Goal: Information Seeking & Learning: Learn about a topic

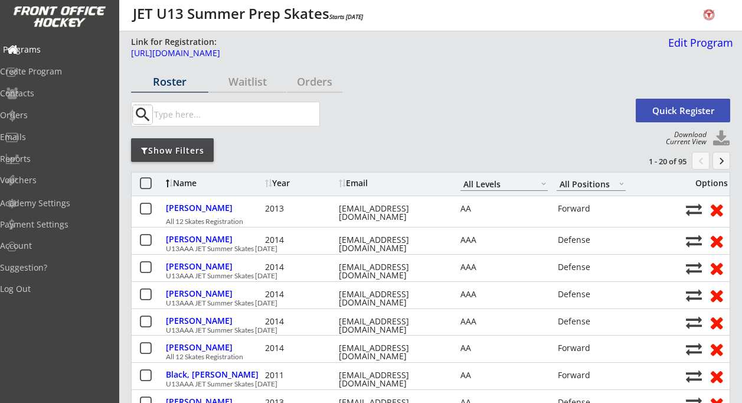
select select ""All Levels""
select select ""All Positions""
click at [193, 151] on div "Show Filters" at bounding box center [172, 151] width 83 height 12
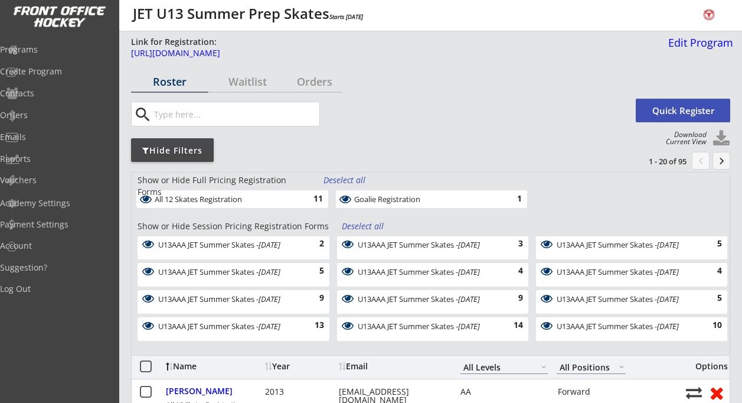
click at [371, 225] on div "Deselect all" at bounding box center [364, 226] width 44 height 12
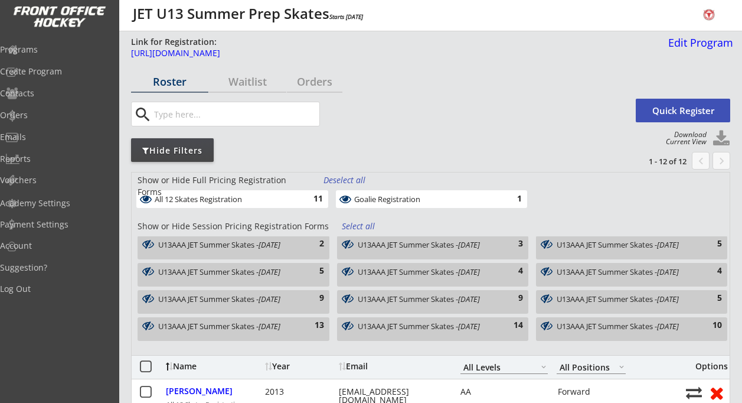
click at [269, 324] on em "[DATE]" at bounding box center [270, 326] width 22 height 11
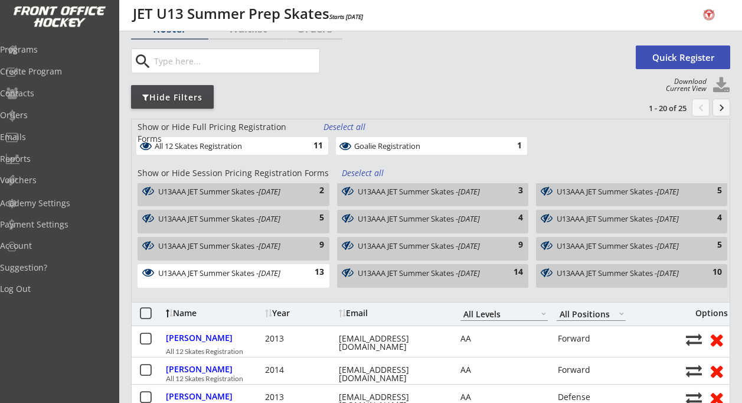
scroll to position [51, 0]
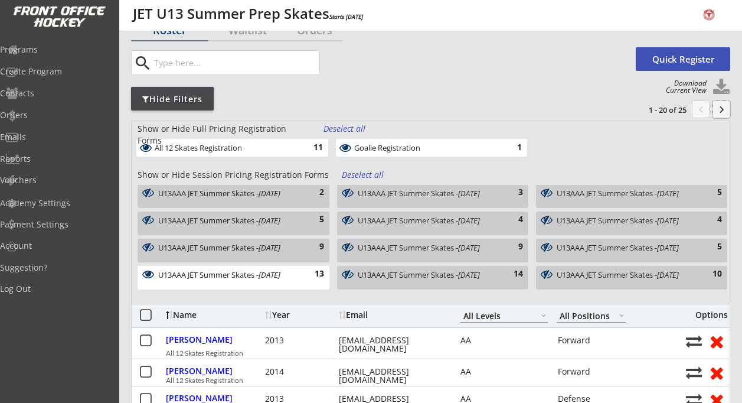
click at [723, 109] on button "keyboard_arrow_right" at bounding box center [722, 109] width 18 height 18
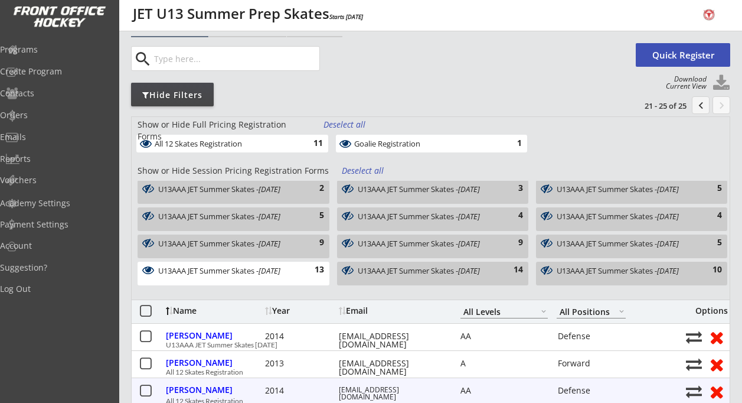
scroll to position [0, 0]
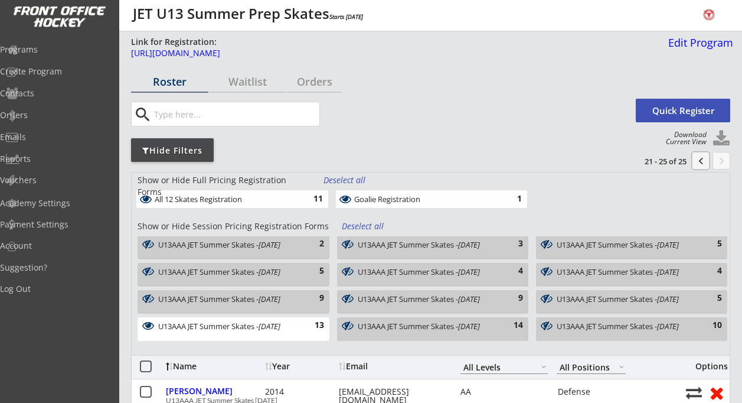
click at [699, 161] on button "chevron_left" at bounding box center [701, 161] width 18 height 18
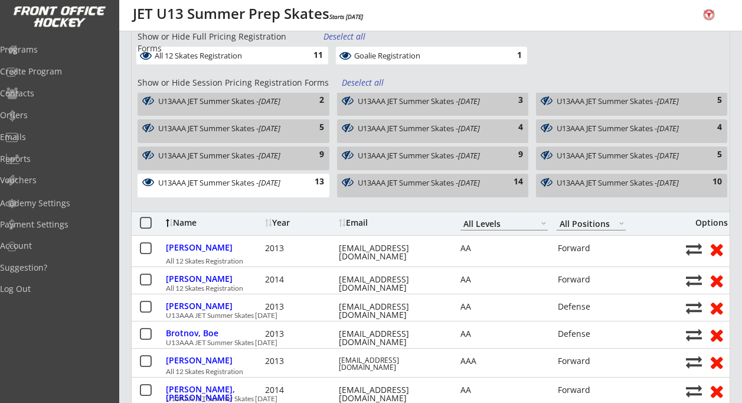
scroll to position [145, 0]
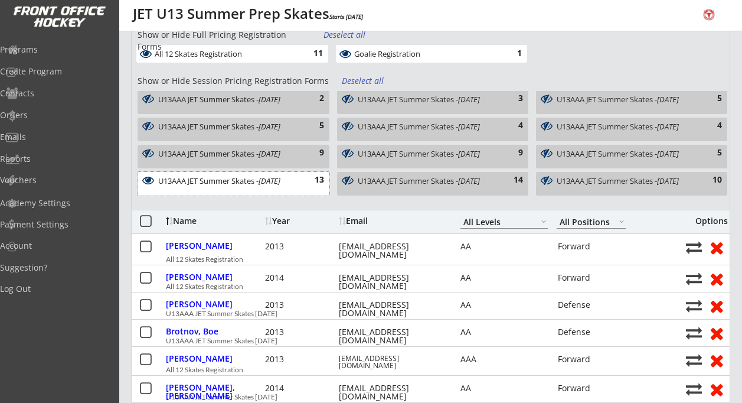
click at [296, 185] on div "U13AAA JET Summer Skates - Aug 18, 2025" at bounding box center [227, 181] width 138 height 8
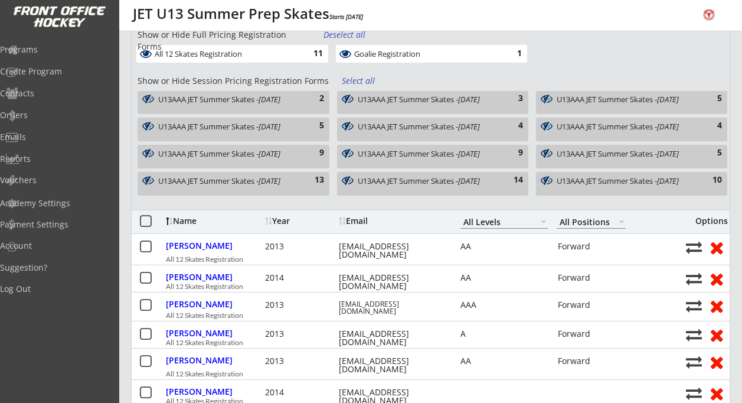
click at [415, 171] on div "U13AAA JET Summer Skates - Aug 13, 2025 9" at bounding box center [431, 158] width 200 height 27
click at [426, 178] on div "U13AAA JET Summer Skates - Aug 20, 2025" at bounding box center [427, 181] width 138 height 8
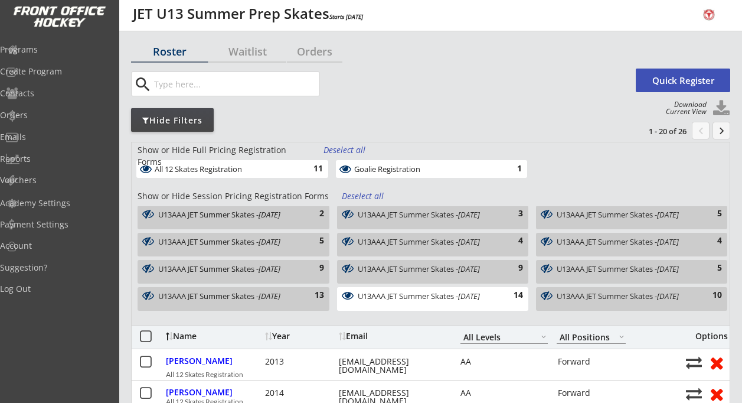
scroll to position [28, 0]
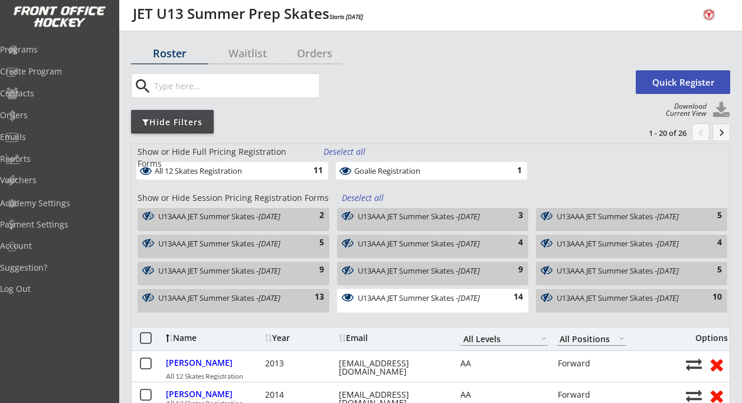
click at [480, 296] on em "[DATE]" at bounding box center [469, 297] width 22 height 11
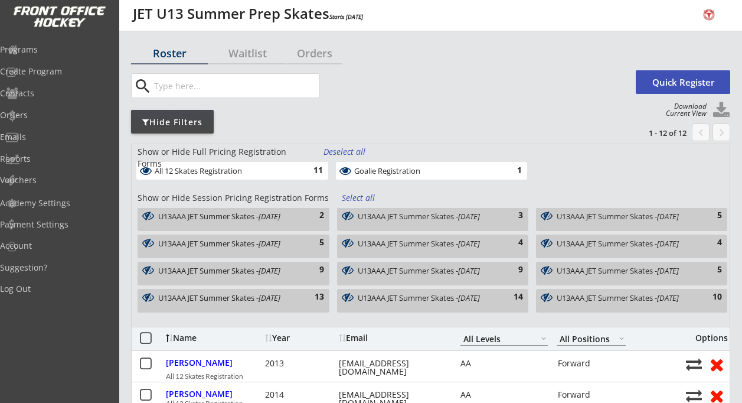
click at [608, 293] on div "U13AAA JET Summer Skates - Aug 22, 2025" at bounding box center [626, 297] width 138 height 8
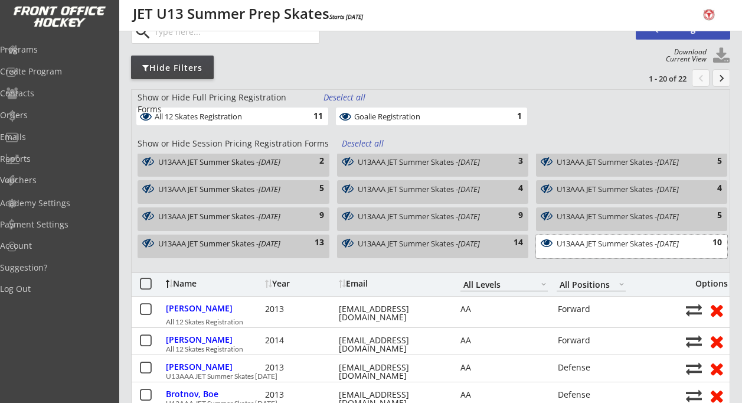
scroll to position [82, 0]
click at [280, 242] on em "[DATE]" at bounding box center [270, 244] width 22 height 11
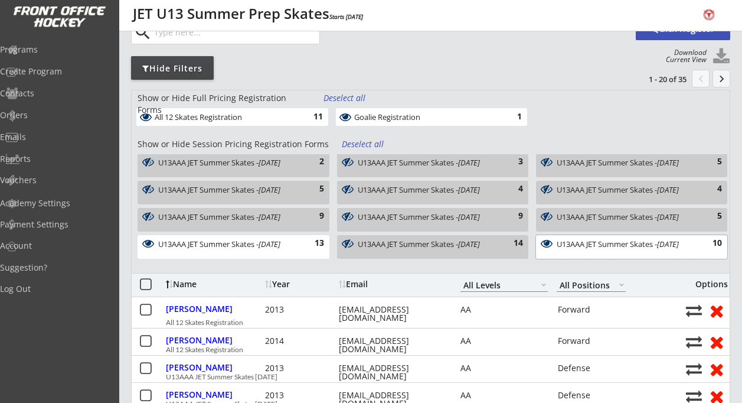
click at [597, 248] on div "U13AAA JET Summer Skates - Aug 22, 2025" at bounding box center [626, 244] width 138 height 8
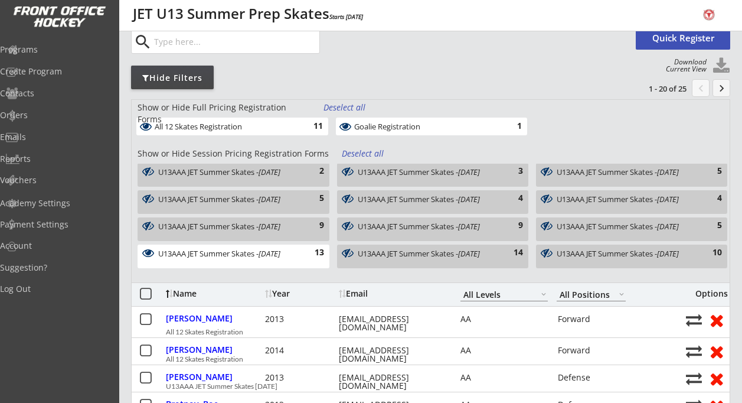
scroll to position [72, 0]
click at [718, 91] on button "keyboard_arrow_right" at bounding box center [722, 89] width 18 height 18
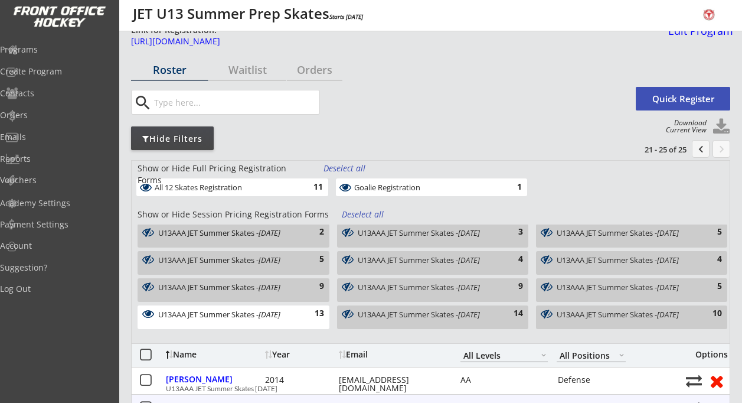
scroll to position [11, 0]
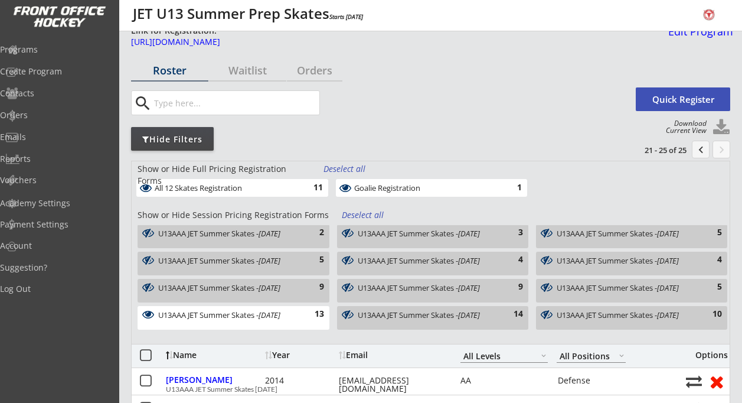
click at [298, 314] on div "U13AAA JET Summer Skates - Aug 18, 2025 13" at bounding box center [234, 318] width 192 height 24
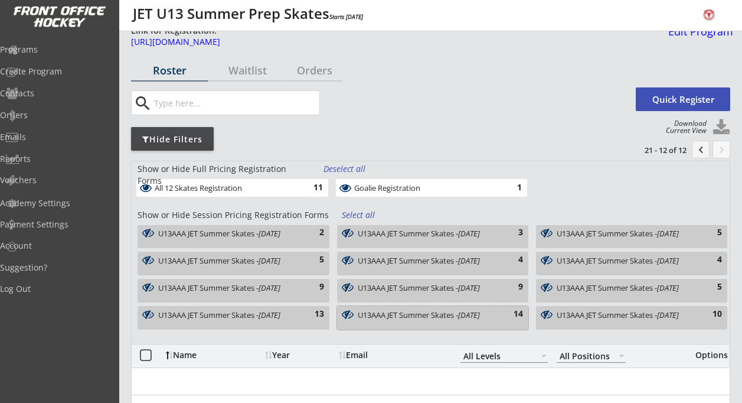
click at [397, 311] on div "U13AAA JET Summer Skates - Aug 20, 2025" at bounding box center [427, 315] width 138 height 8
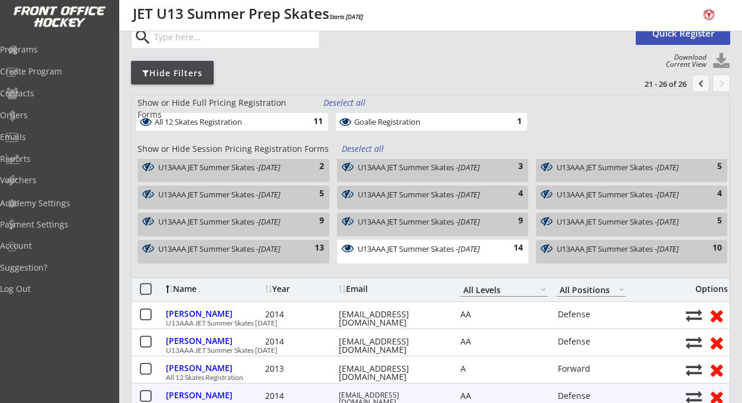
scroll to position [77, 0]
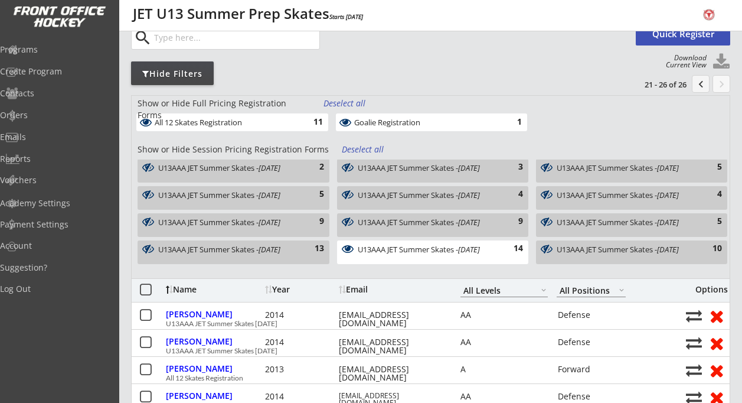
click at [500, 254] on div "14" at bounding box center [511, 249] width 24 height 12
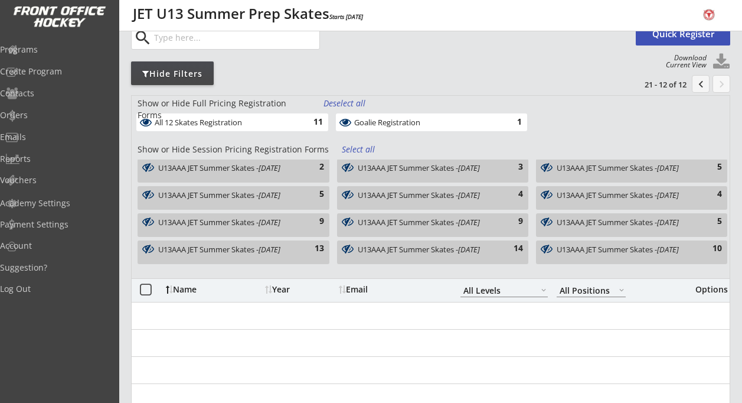
click at [598, 253] on div "U13AAA JET Summer Skates - Aug 22, 2025" at bounding box center [626, 249] width 138 height 8
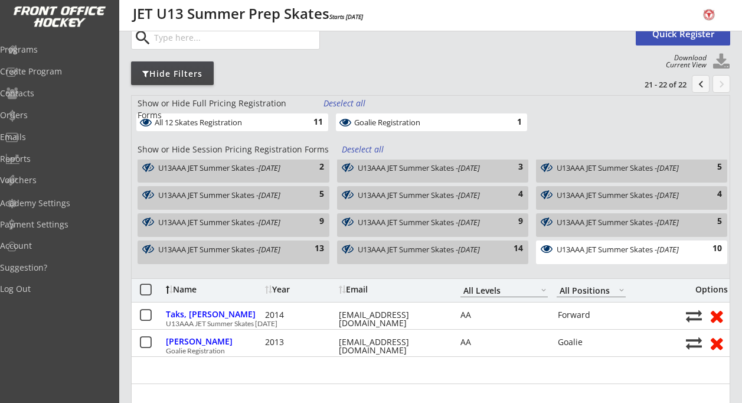
scroll to position [0, 0]
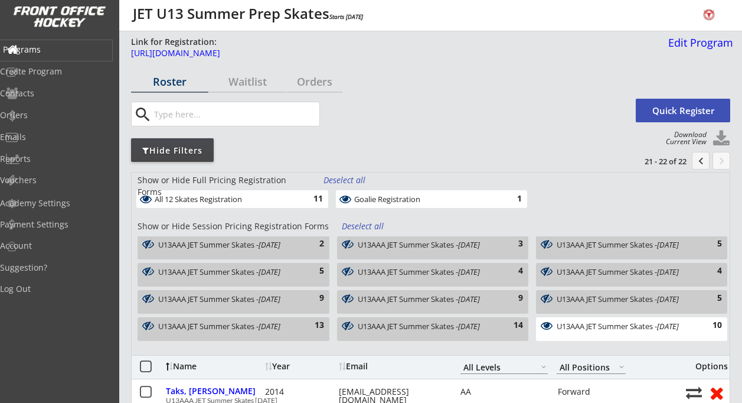
click at [62, 50] on div "Programs" at bounding box center [56, 49] width 106 height 8
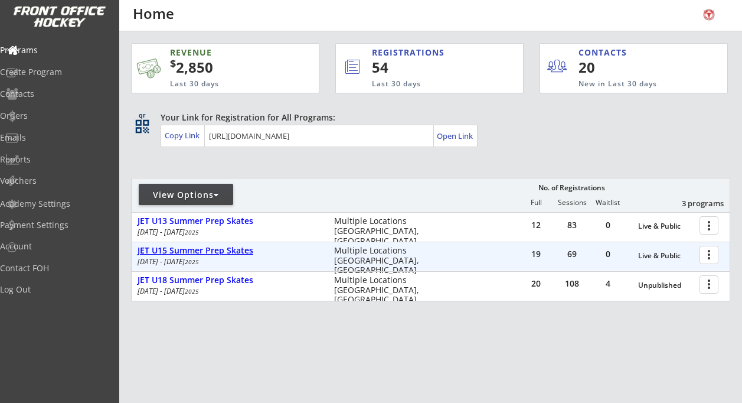
click at [203, 248] on div "JET U15 Summer Prep Skates" at bounding box center [230, 251] width 184 height 10
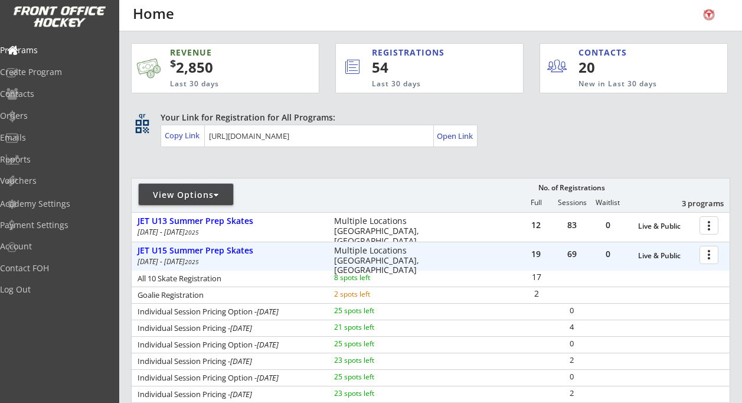
click at [228, 194] on div "View Options" at bounding box center [186, 195] width 94 height 12
select select ""Upcoming Programs""
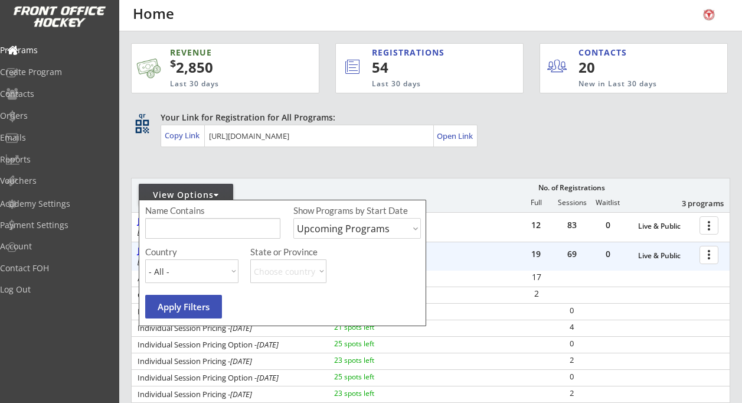
click at [341, 186] on div "View Options No. of Registrations Full Sessions Waitlist 3 programs" at bounding box center [430, 195] width 599 height 34
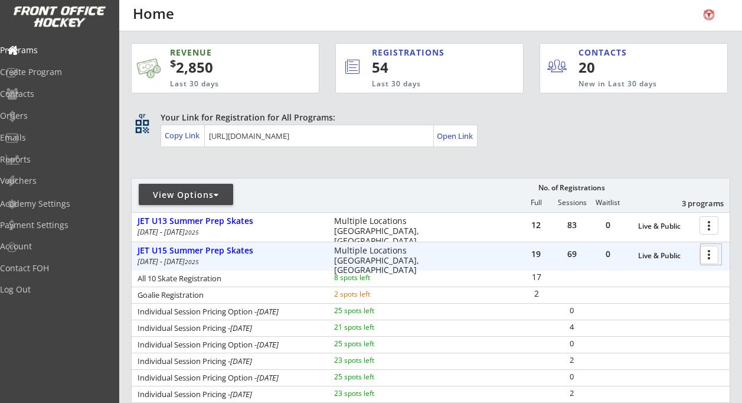
click at [709, 256] on div at bounding box center [711, 254] width 21 height 21
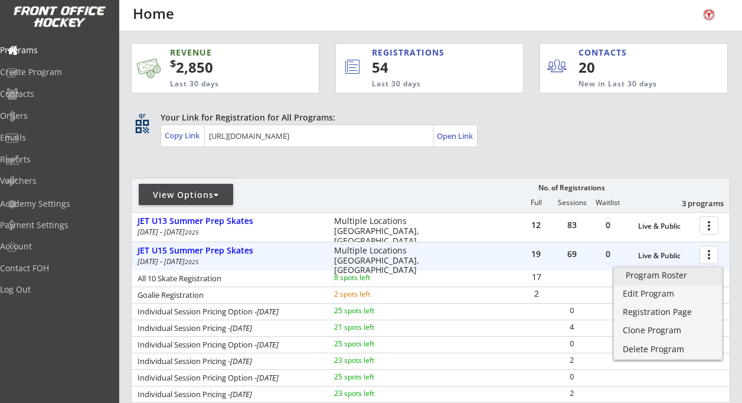
click at [662, 273] on div "Program Roster" at bounding box center [668, 275] width 84 height 8
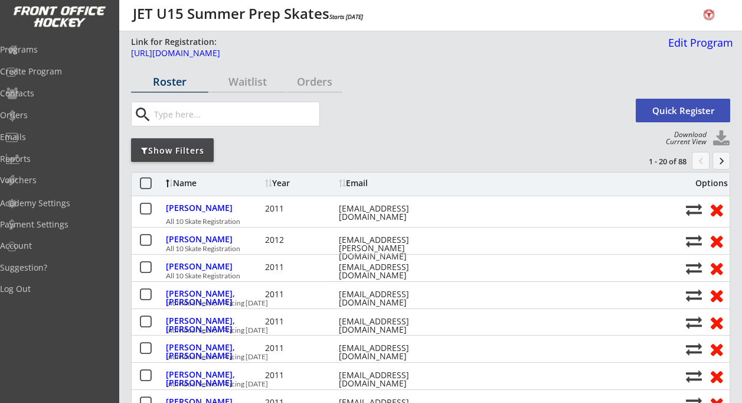
click at [188, 146] on div "Show Filters" at bounding box center [172, 151] width 83 height 12
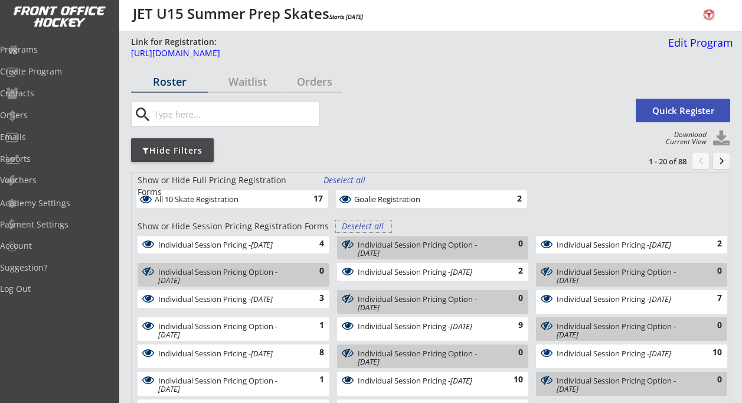
click at [363, 227] on div "Deselect all" at bounding box center [364, 226] width 44 height 12
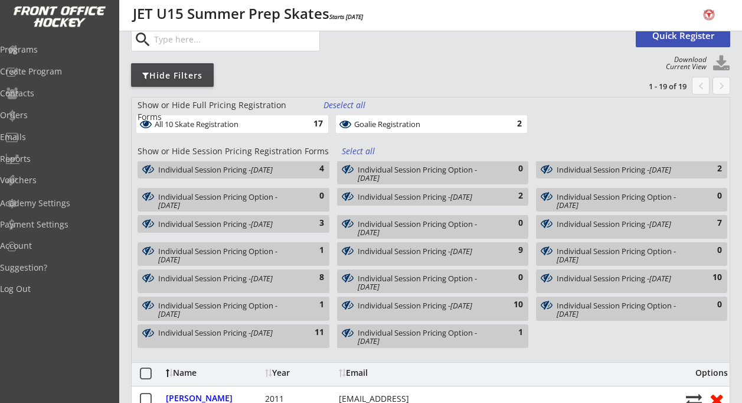
scroll to position [83, 0]
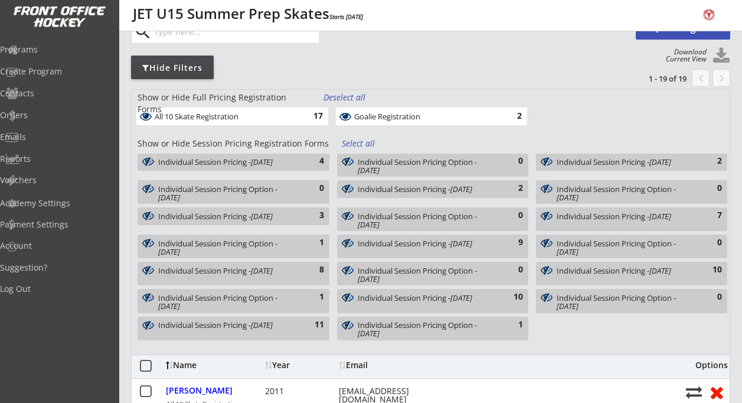
click at [671, 270] on em "[DATE]" at bounding box center [660, 270] width 22 height 11
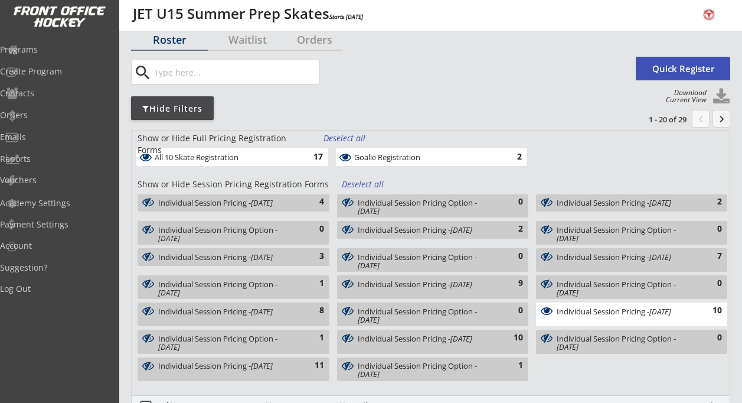
scroll to position [34, 0]
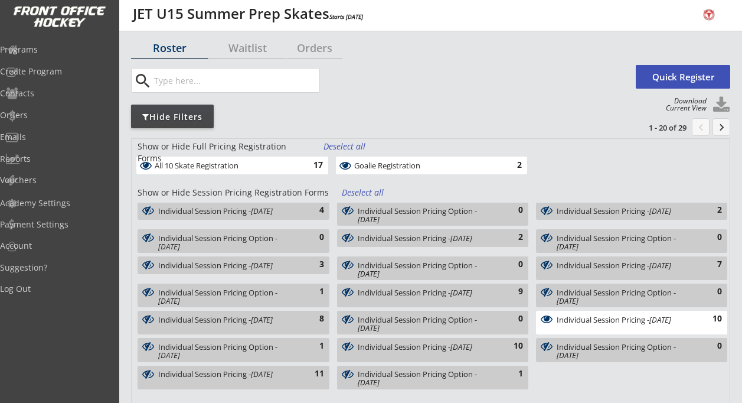
click at [252, 347] on div "Individual Session Pricing Option - Aug 18, 2025" at bounding box center [227, 350] width 138 height 17
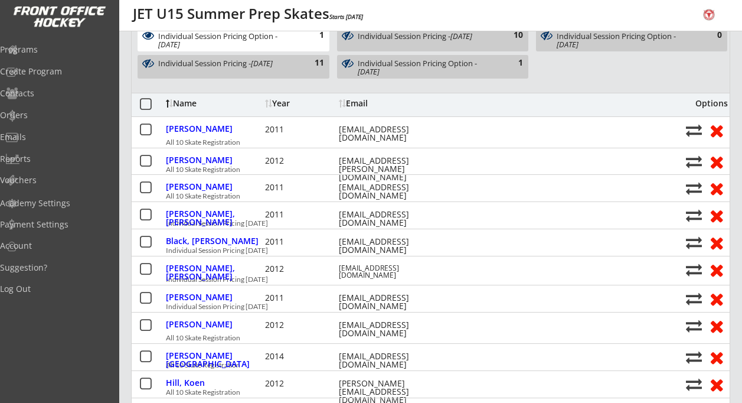
scroll to position [0, 0]
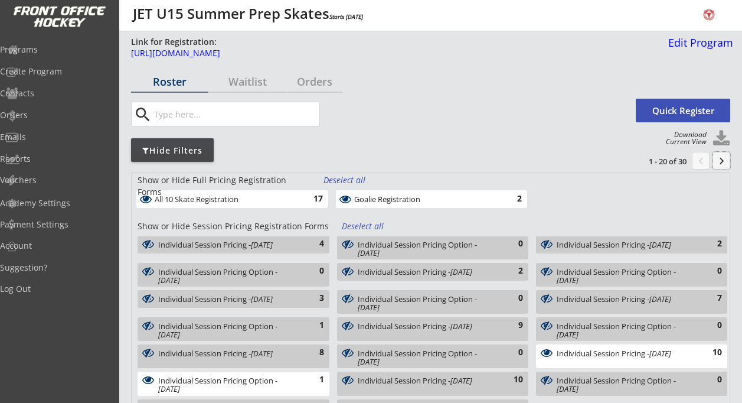
click at [724, 161] on button "keyboard_arrow_right" at bounding box center [722, 161] width 18 height 18
click at [55, 49] on div "Programs" at bounding box center [56, 49] width 106 height 8
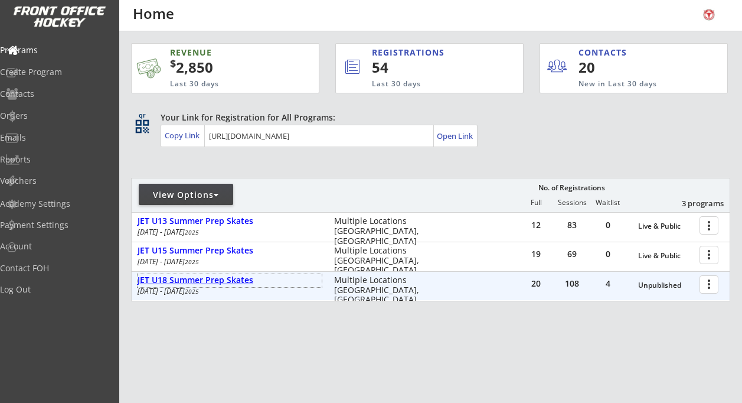
click at [214, 280] on div "JET U18 Summer Prep Skates" at bounding box center [230, 280] width 184 height 10
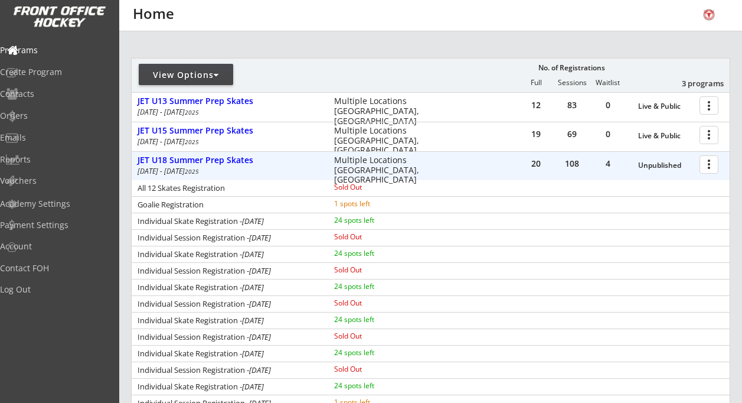
scroll to position [120, 0]
click at [713, 168] on div at bounding box center [711, 163] width 21 height 21
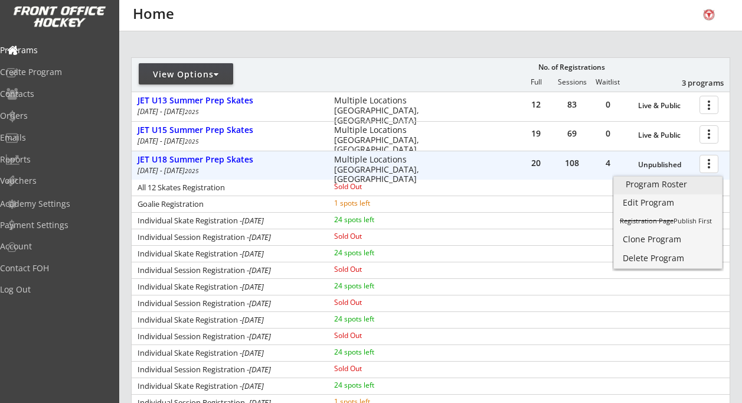
click at [672, 184] on div "Program Roster" at bounding box center [668, 184] width 84 height 8
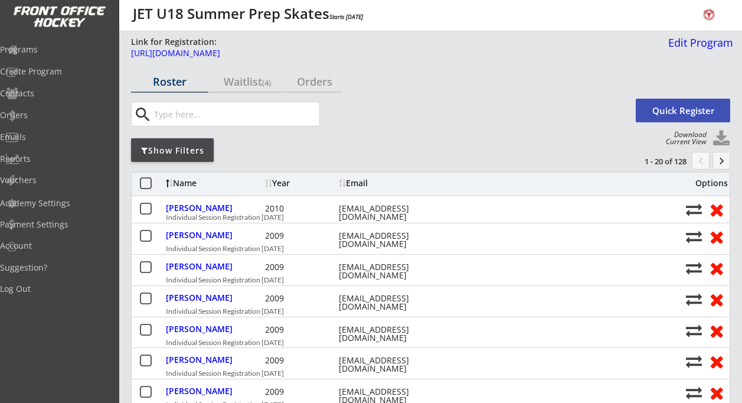
click at [178, 150] on div "Show Filters" at bounding box center [172, 151] width 83 height 12
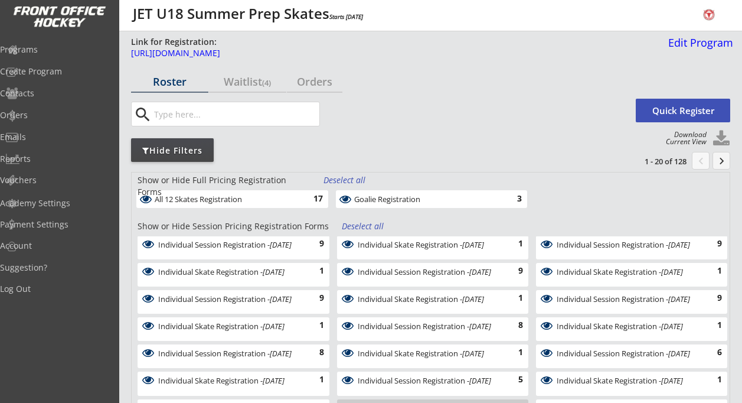
click at [371, 223] on div "Deselect all" at bounding box center [364, 226] width 44 height 12
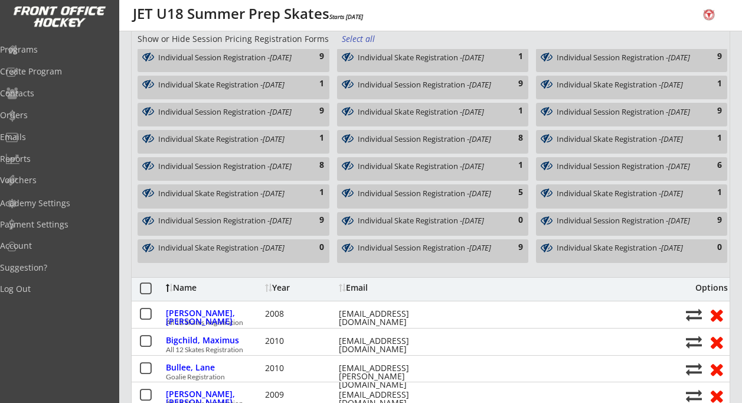
scroll to position [190, 0]
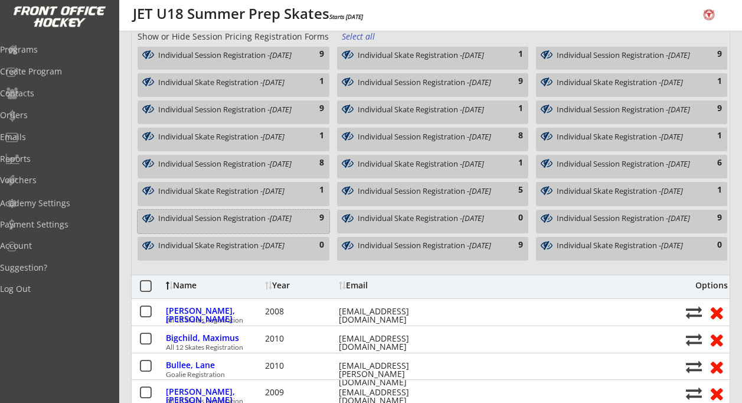
click at [234, 217] on div "Individual Session Registration - [DATE]" at bounding box center [227, 218] width 138 height 8
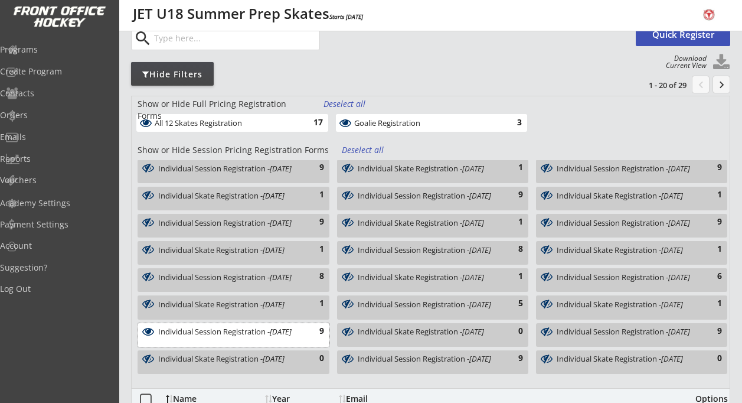
scroll to position [71, 0]
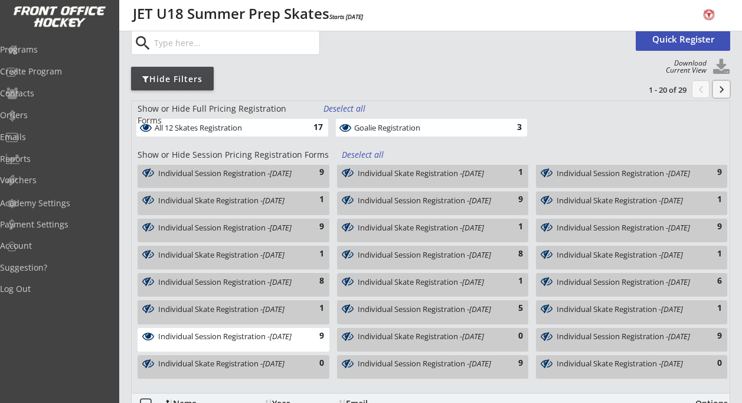
click at [724, 86] on button "keyboard_arrow_right" at bounding box center [722, 89] width 18 height 18
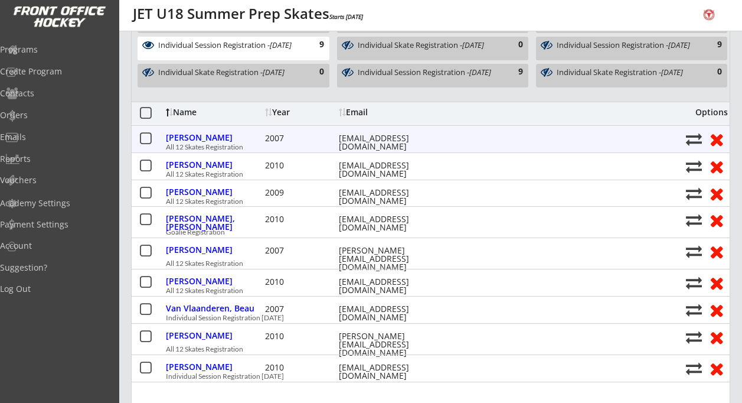
scroll to position [427, 0]
